Goal: Answer question/provide support: Share knowledge or assist other users

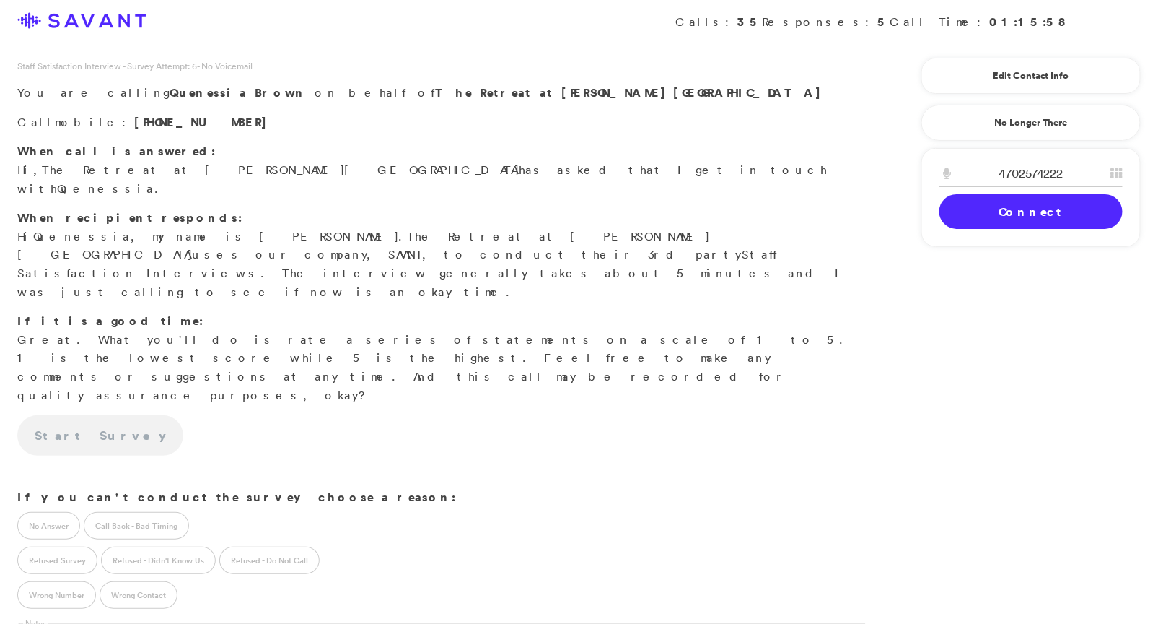
click at [1012, 214] on link "Connect" at bounding box center [1031, 211] width 183 height 35
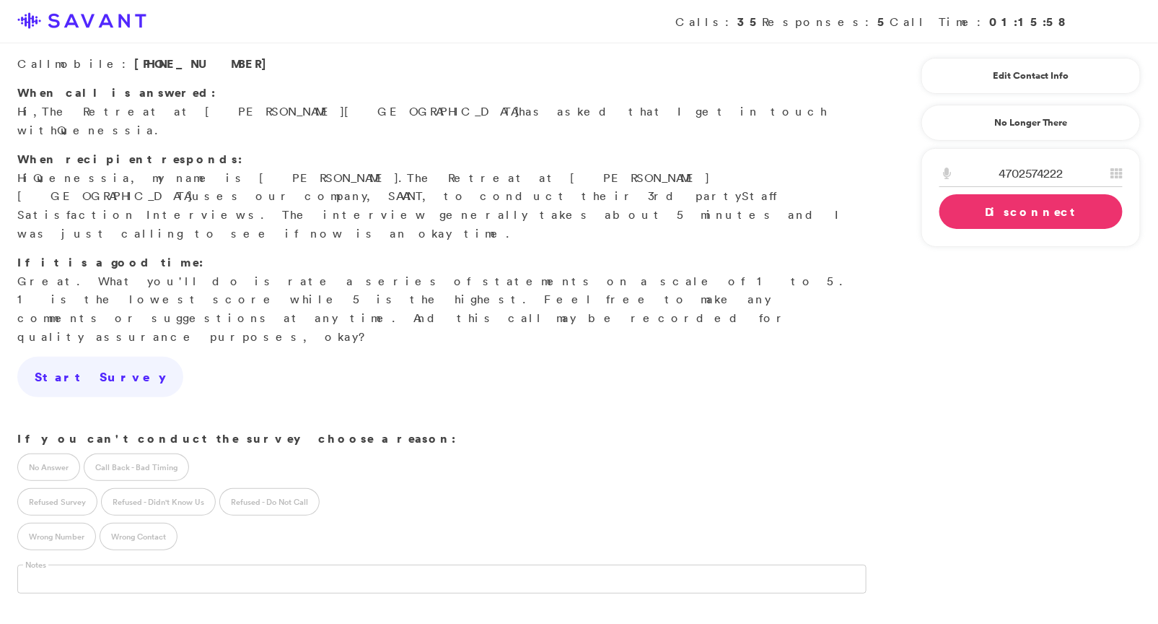
scroll to position [95, 0]
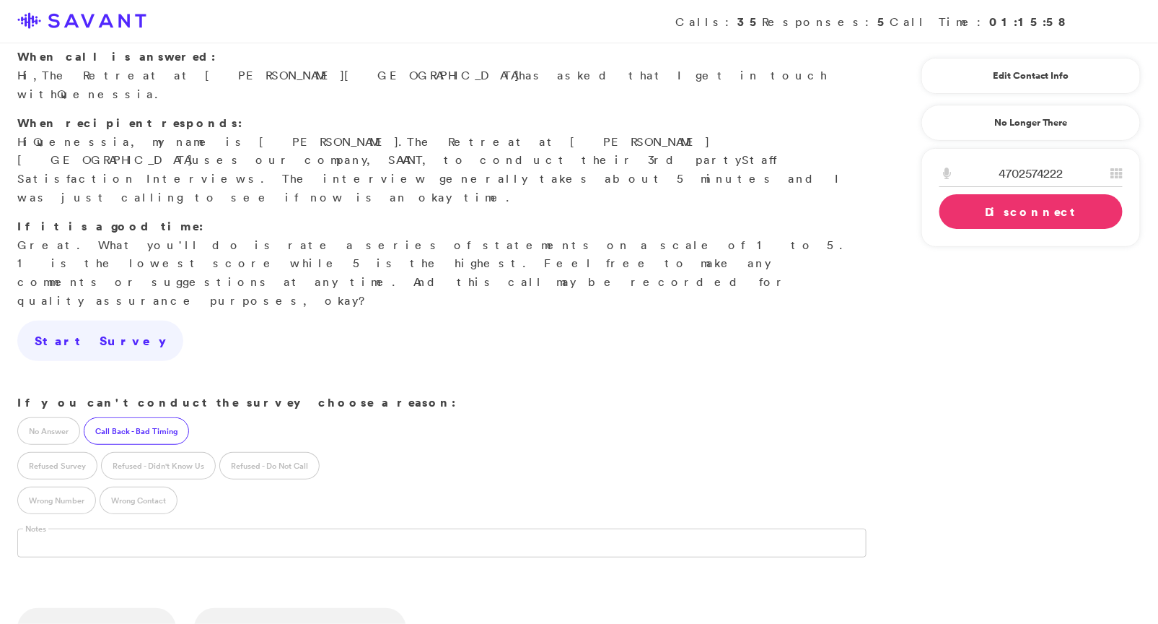
click at [151, 417] on label "Call Back - Bad Timing" at bounding box center [136, 430] width 105 height 27
click at [167, 528] on input "text" at bounding box center [147, 541] width 260 height 27
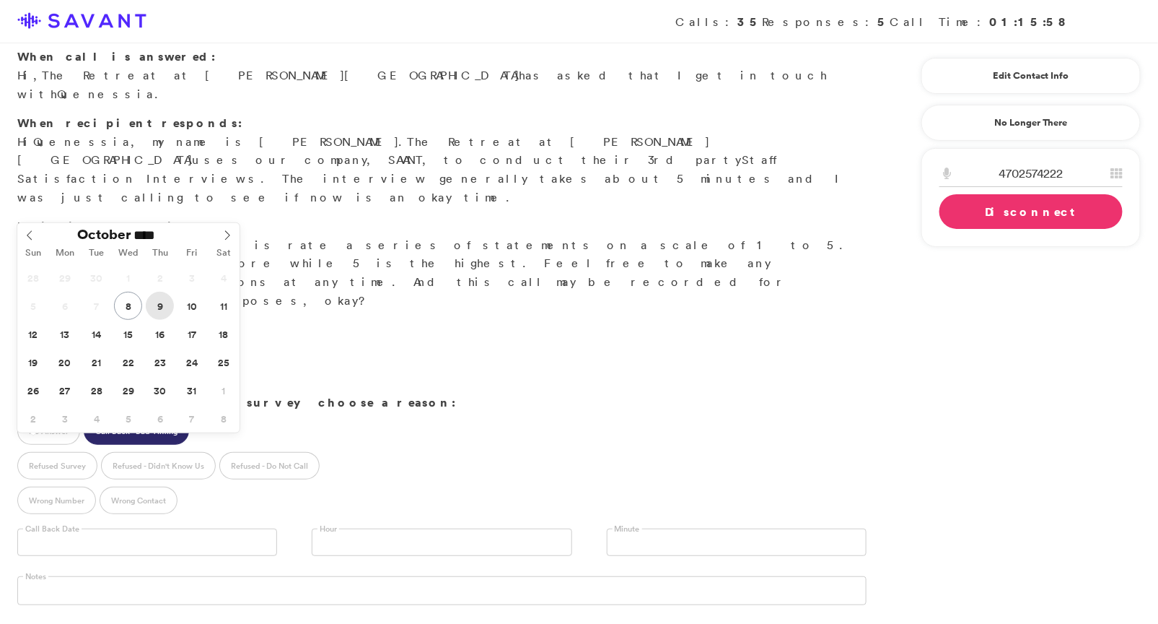
type input "**********"
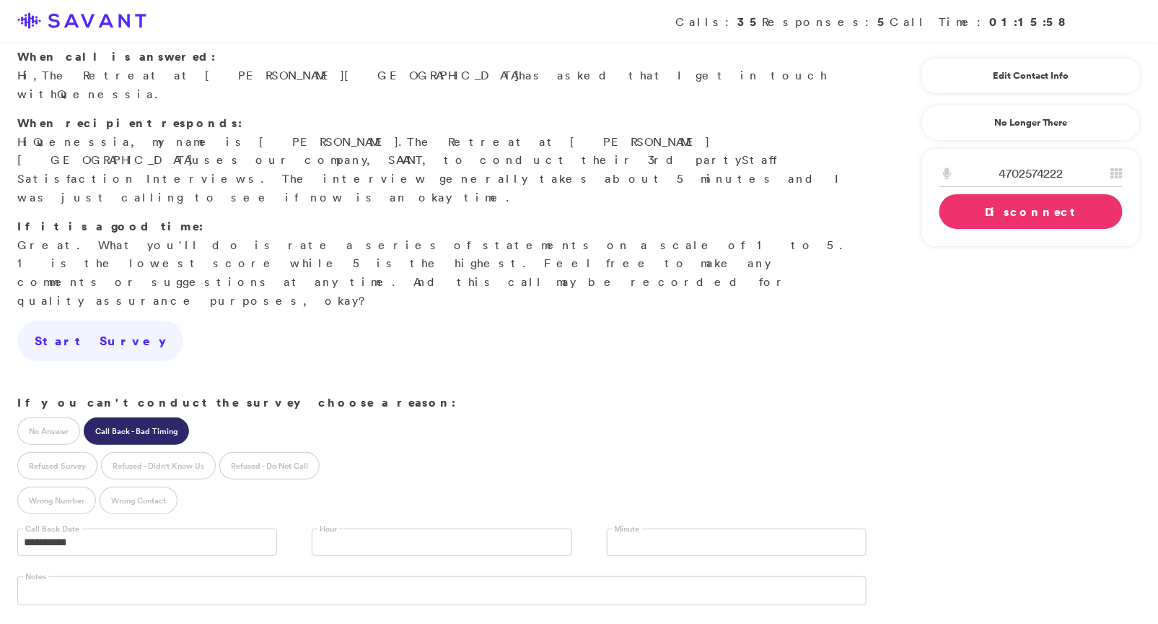
click at [423, 528] on link at bounding box center [442, 541] width 260 height 27
click at [394, 620] on li "12 PM" at bounding box center [442, 629] width 258 height 18
click at [1012, 214] on link "Disconnect" at bounding box center [1031, 211] width 183 height 35
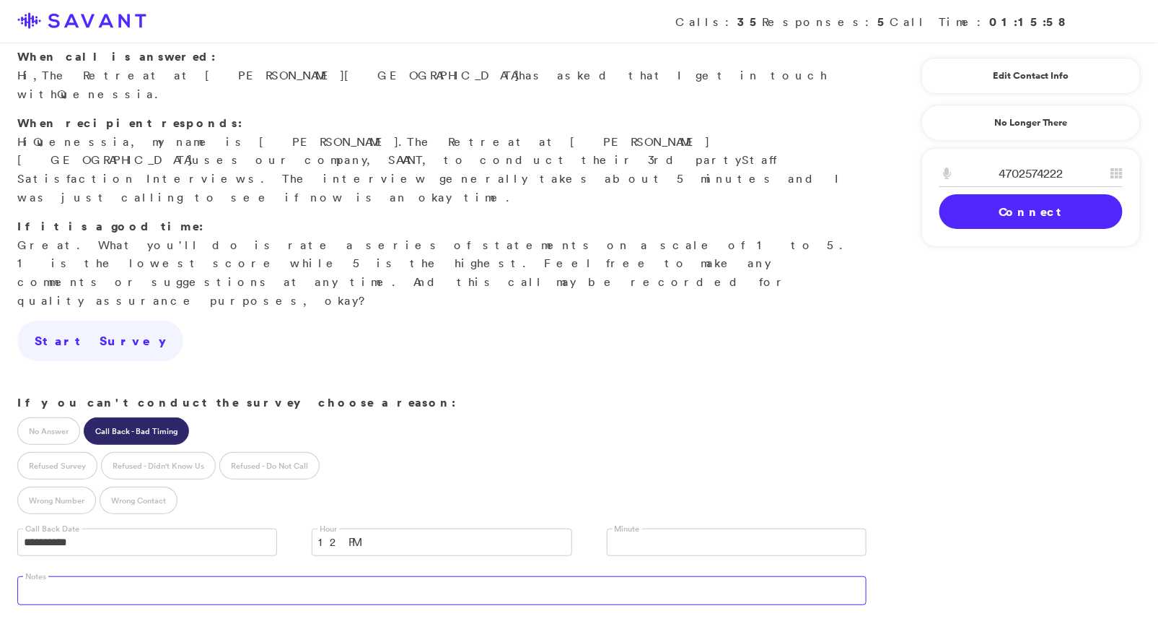
click at [416, 576] on textarea at bounding box center [441, 590] width 849 height 29
click at [147, 576] on textarea "Name pronounced: [PERSON_NAME]-knee-sia" at bounding box center [441, 590] width 849 height 29
click at [133, 576] on textarea "Name pronounced: Quin-knee-sia" at bounding box center [441, 590] width 849 height 29
click at [157, 576] on textarea "Name pronounced: Kwin-knee-sia" at bounding box center [441, 590] width 849 height 29
type textarea "Name pronounced: Kwin-ee-sia"
